Goal: Task Accomplishment & Management: Use online tool/utility

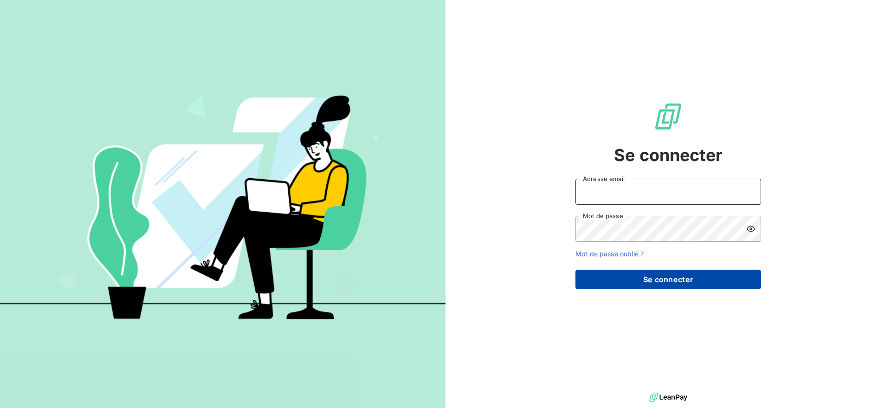
type input "[EMAIL_ADDRESS][DOMAIN_NAME]"
click at [608, 284] on button "Se connecter" at bounding box center [668, 279] width 186 height 19
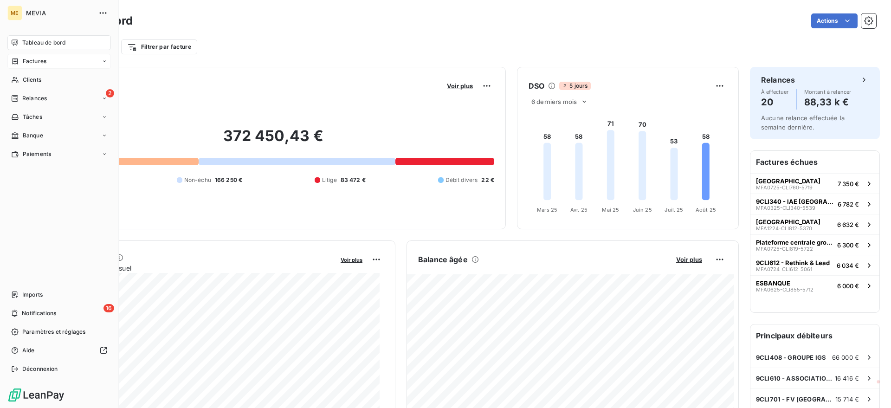
click at [9, 56] on div "Factures" at bounding box center [58, 61] width 103 height 15
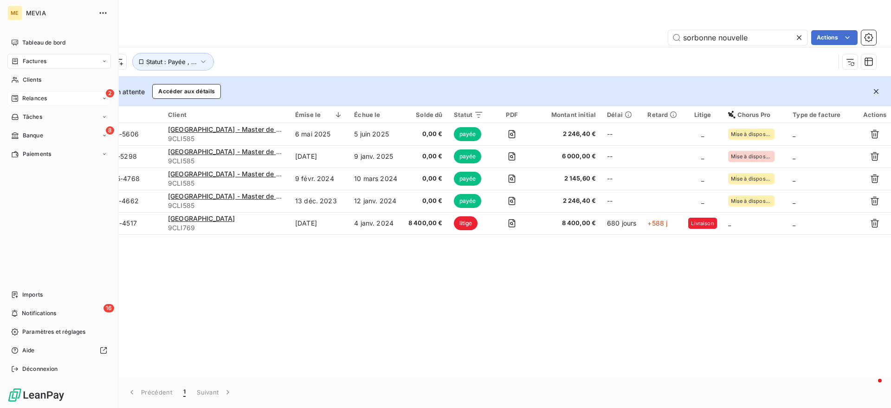
click at [17, 103] on div "2 Relances" at bounding box center [58, 98] width 103 height 15
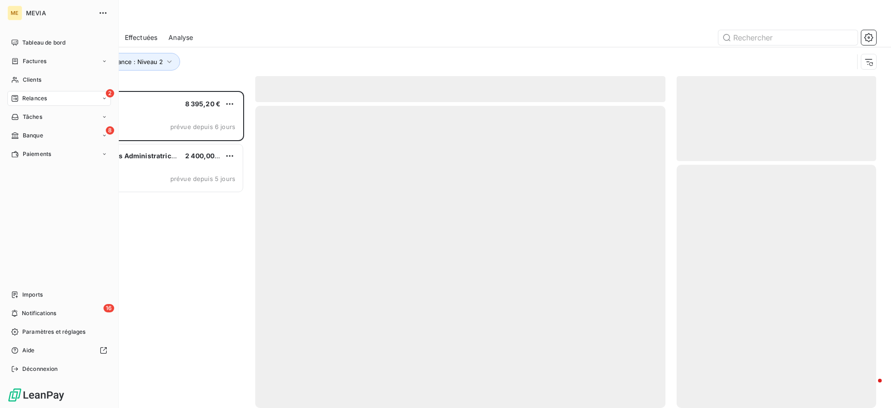
scroll to position [308, 191]
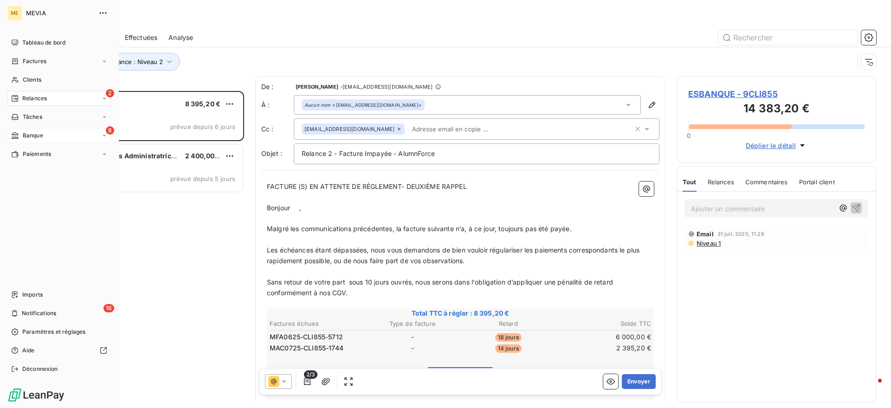
click at [32, 136] on span "Banque" at bounding box center [33, 135] width 20 height 8
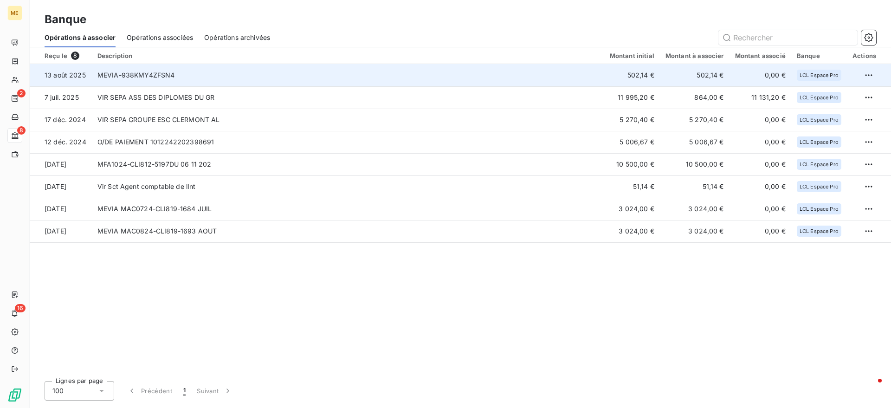
click at [154, 81] on td "MEVIA-938KMY4ZFSN4" at bounding box center [348, 75] width 512 height 22
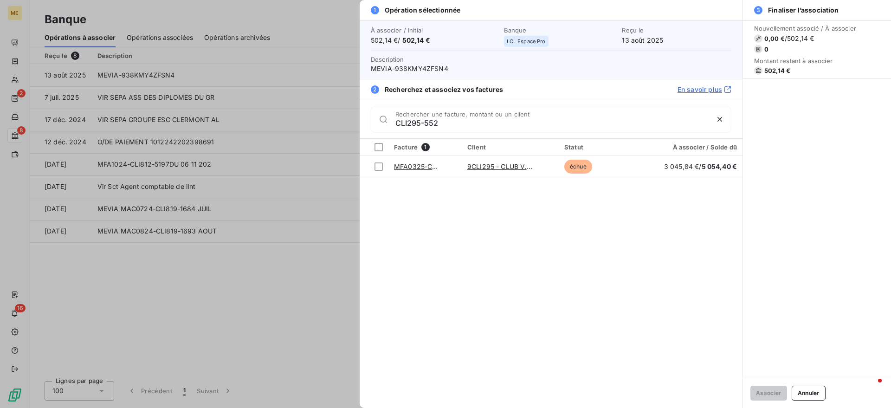
type input "CLI295-552"
click at [366, 165] on td at bounding box center [374, 166] width 29 height 22
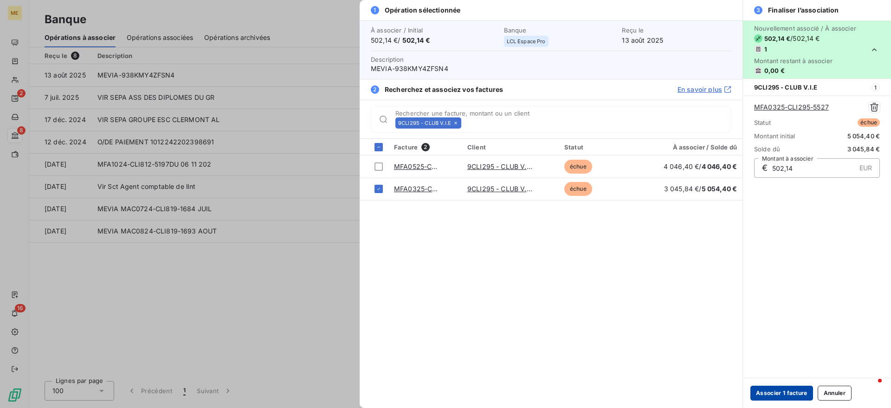
click at [799, 388] on button "Associer 1 facture" at bounding box center [781, 393] width 63 height 15
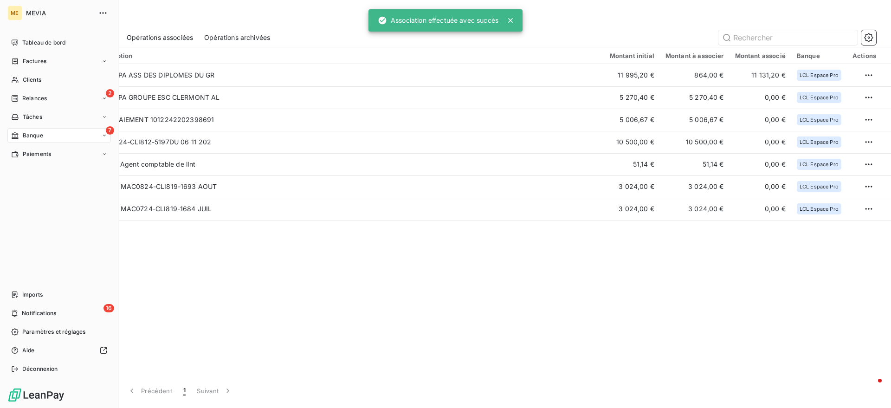
click at [19, 135] on icon at bounding box center [15, 135] width 8 height 7
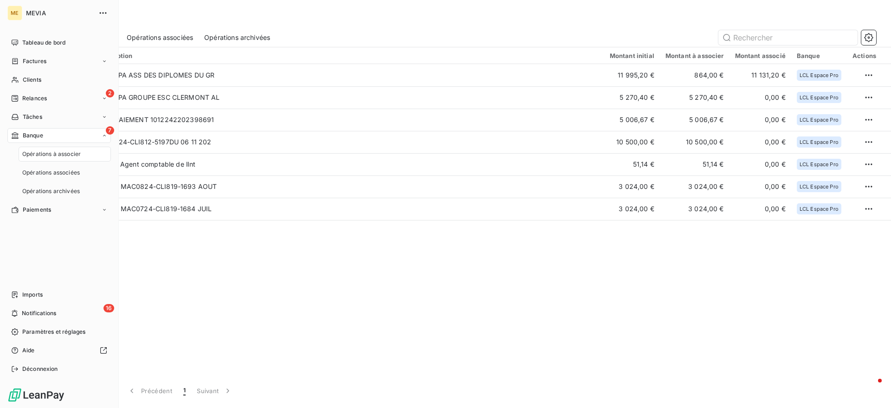
click at [20, 157] on div "Opérations à associer" at bounding box center [65, 154] width 92 height 15
click at [41, 61] on span "Factures" at bounding box center [35, 61] width 24 height 8
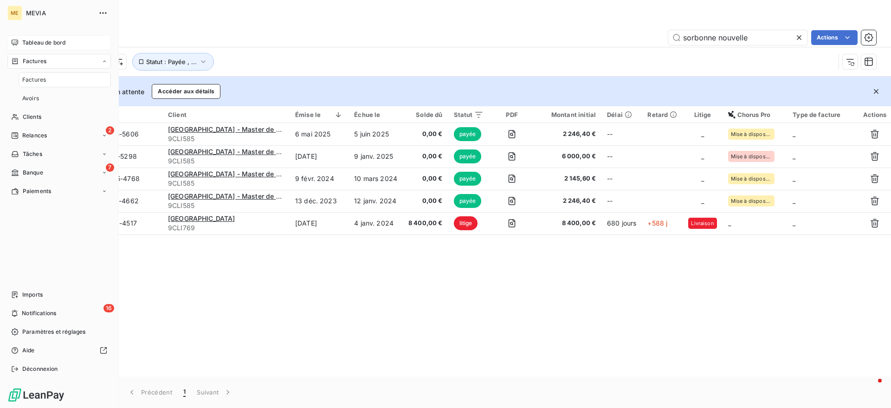
click at [48, 44] on span "Tableau de bord" at bounding box center [43, 43] width 43 height 8
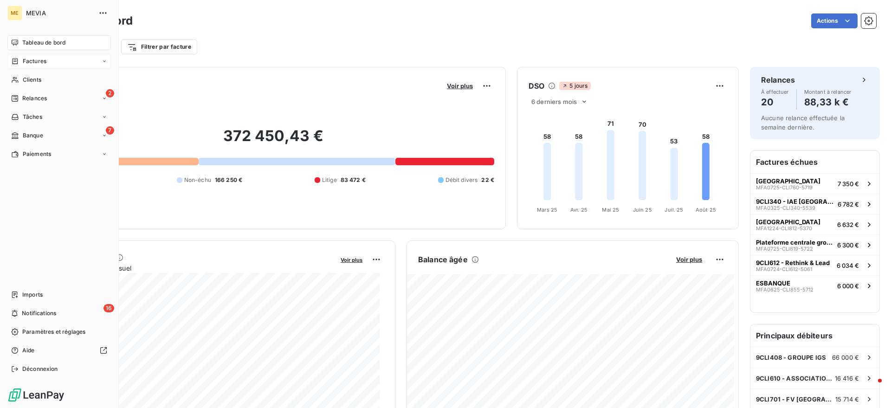
click at [25, 60] on span "Factures" at bounding box center [35, 61] width 24 height 8
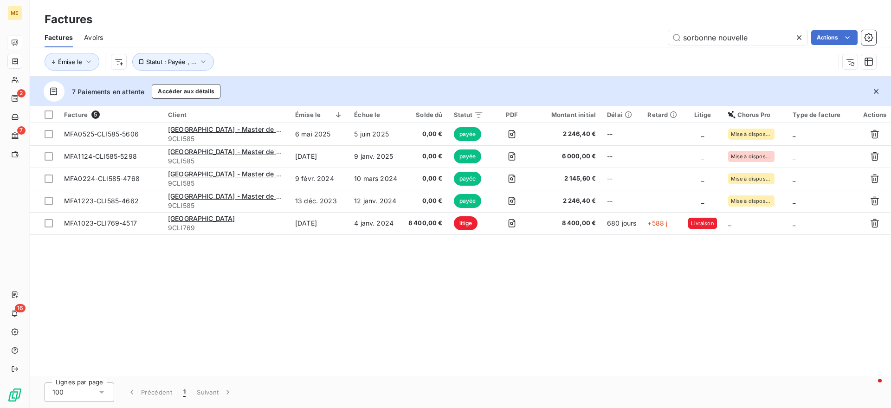
click at [798, 35] on icon at bounding box center [798, 37] width 9 height 9
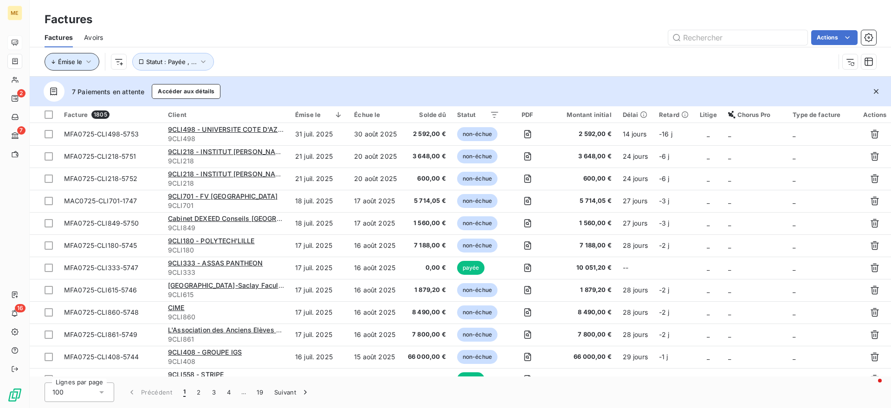
click at [86, 64] on icon "button" at bounding box center [88, 61] width 9 height 9
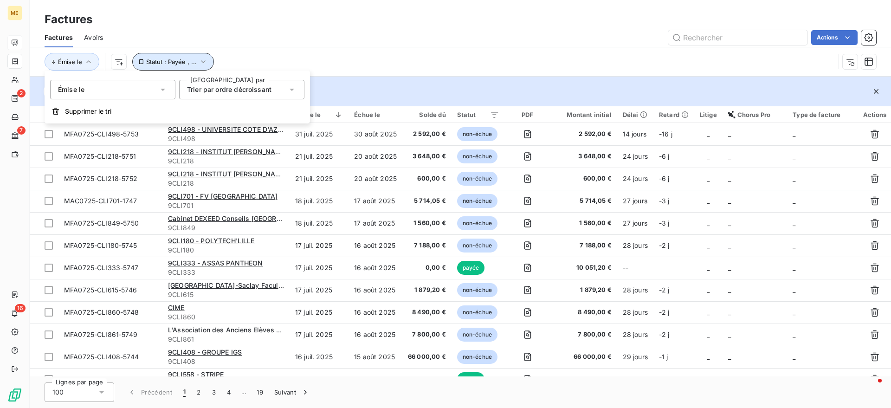
click at [156, 56] on button "Statut : Payée , ..." at bounding box center [173, 62] width 82 height 18
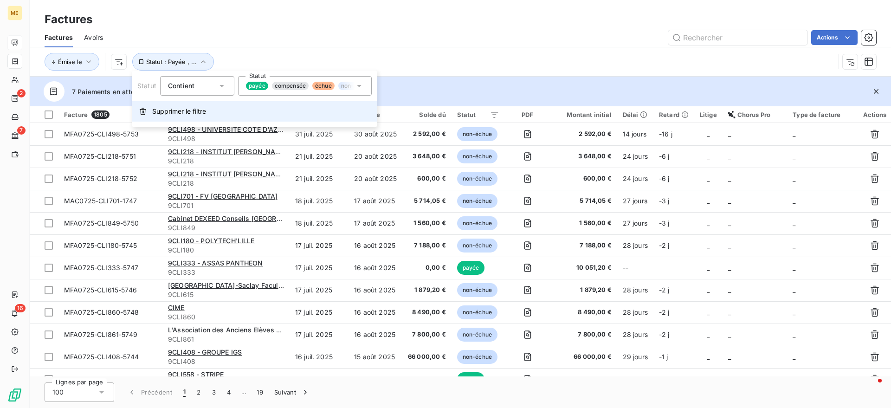
click at [189, 109] on span "Supprimer le filtre" at bounding box center [179, 111] width 54 height 9
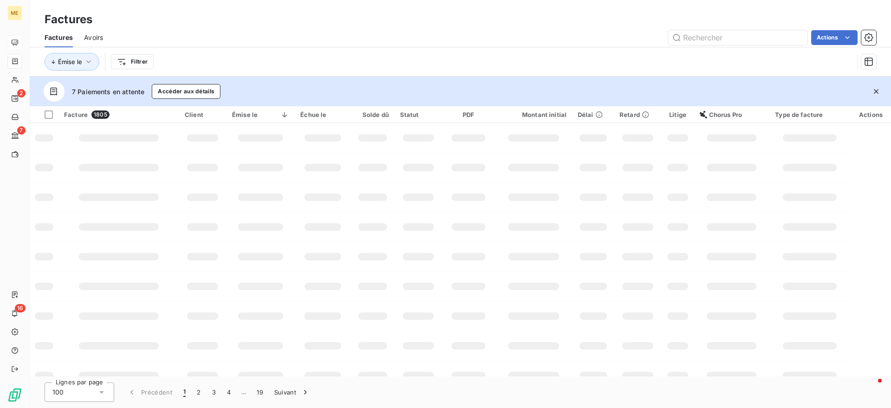
click at [281, 48] on div "Émise le Filtrer" at bounding box center [461, 61] width 832 height 29
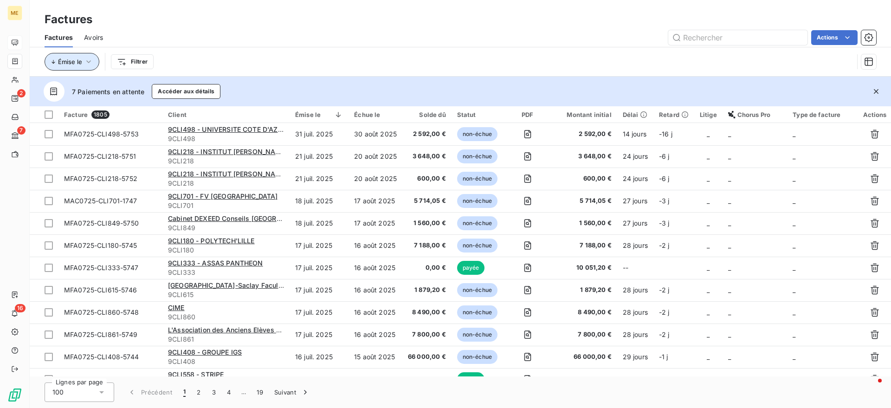
click at [90, 66] on button "Émise le" at bounding box center [72, 62] width 55 height 18
